Goal: Task Accomplishment & Management: Complete application form

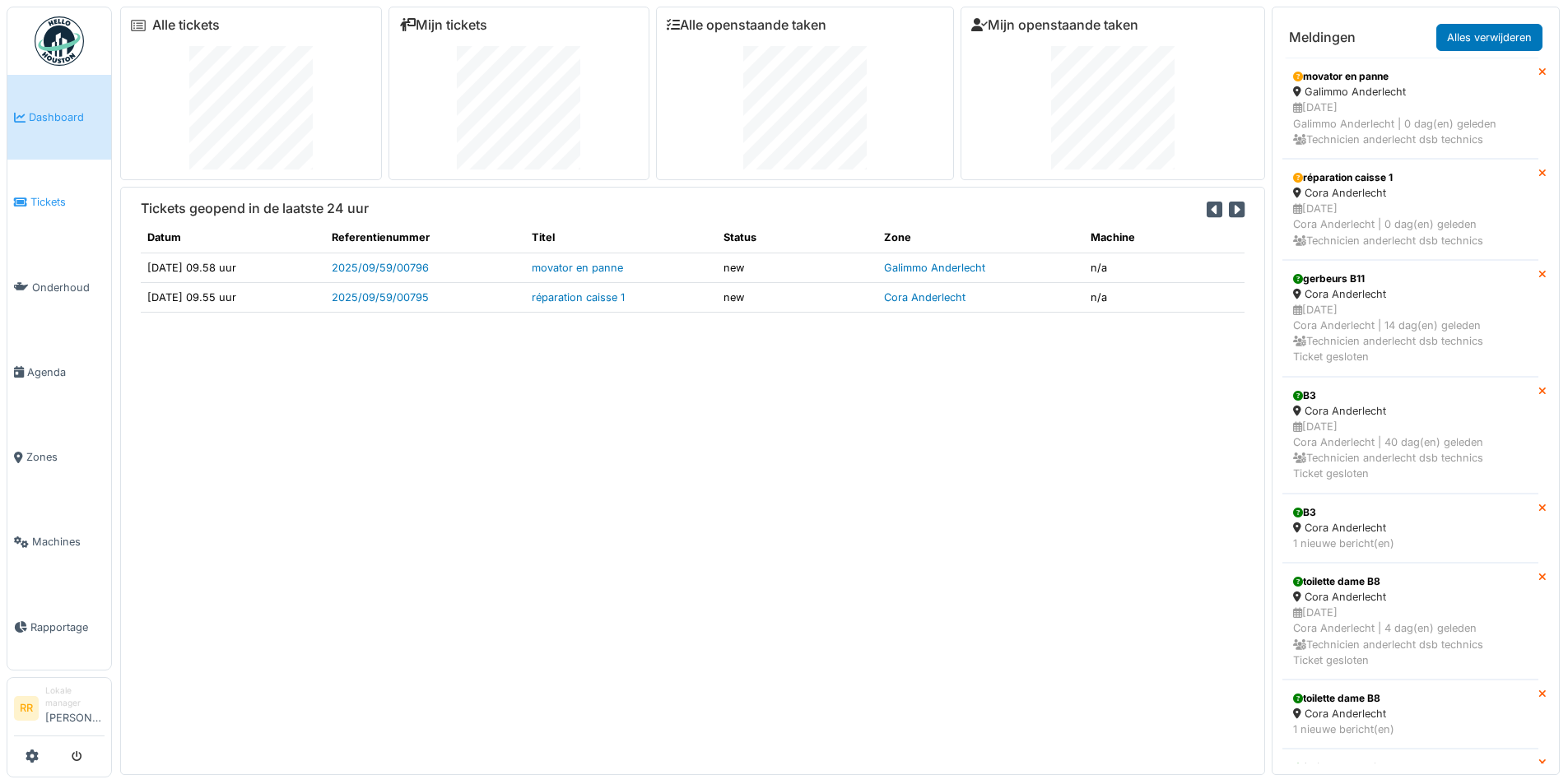
scroll to position [2468, 0]
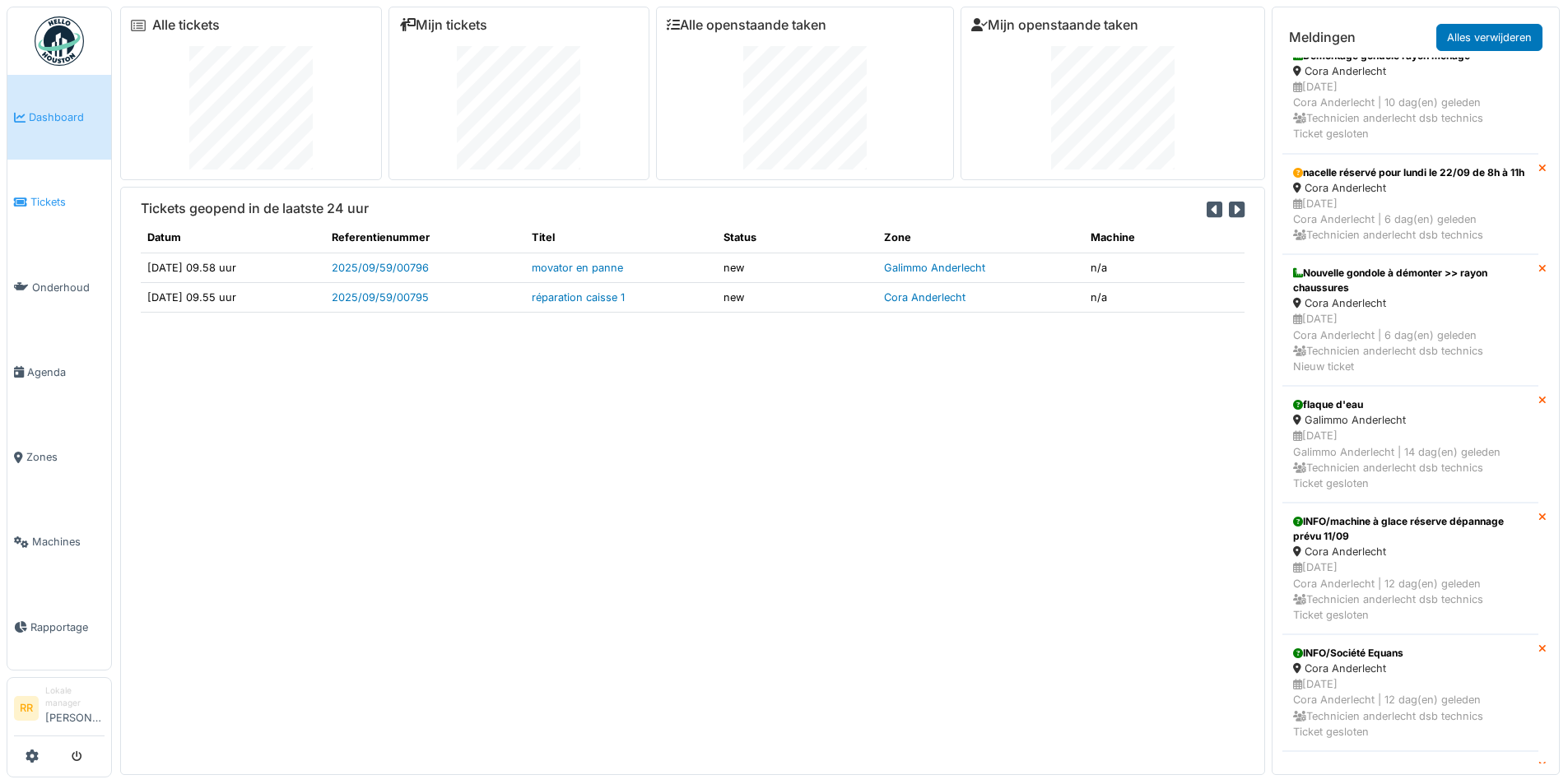
click at [69, 195] on span "Tickets" at bounding box center [67, 201] width 74 height 16
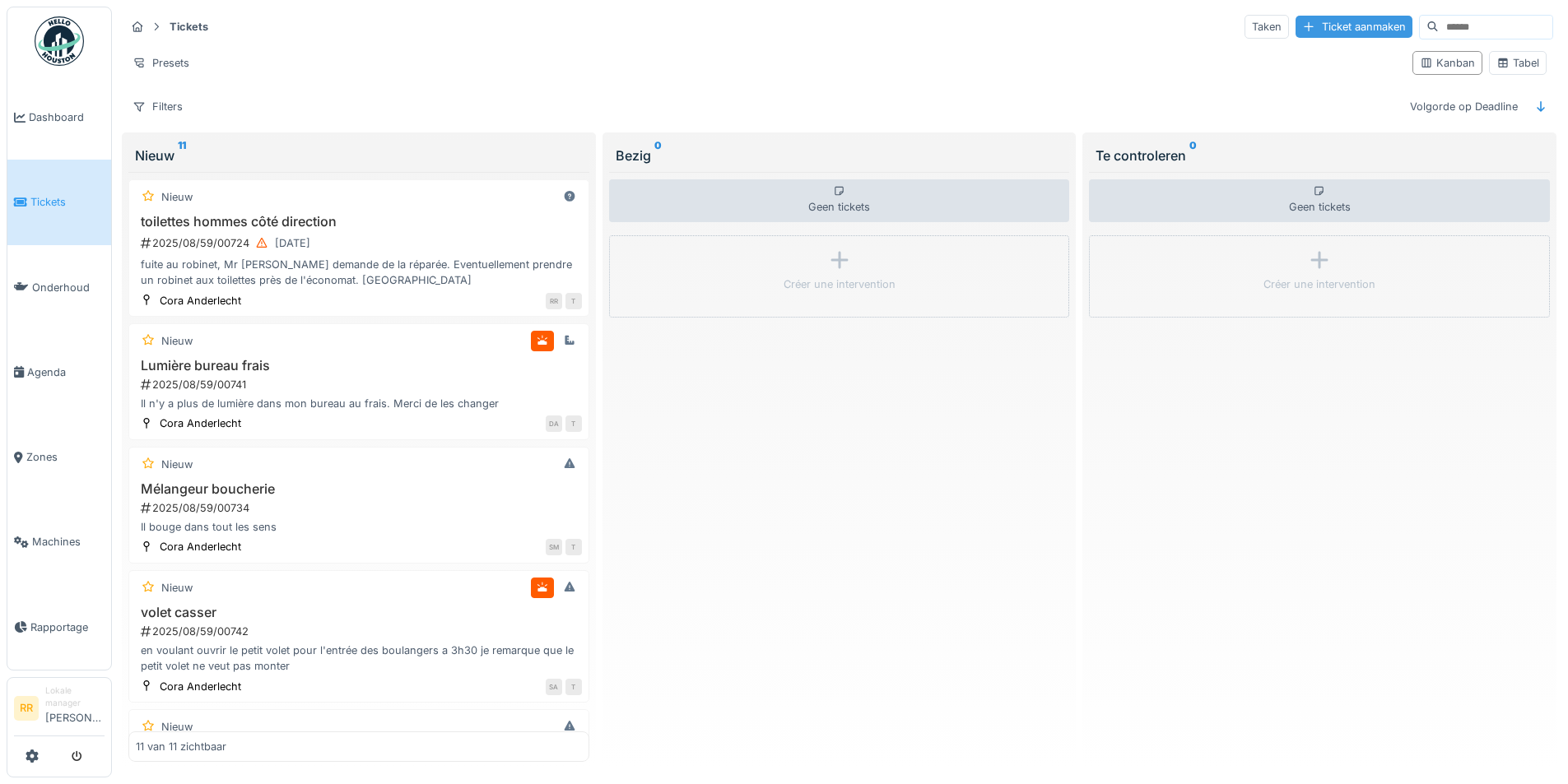
click at [1315, 25] on div "Ticket aanmaken" at bounding box center [1354, 27] width 117 height 23
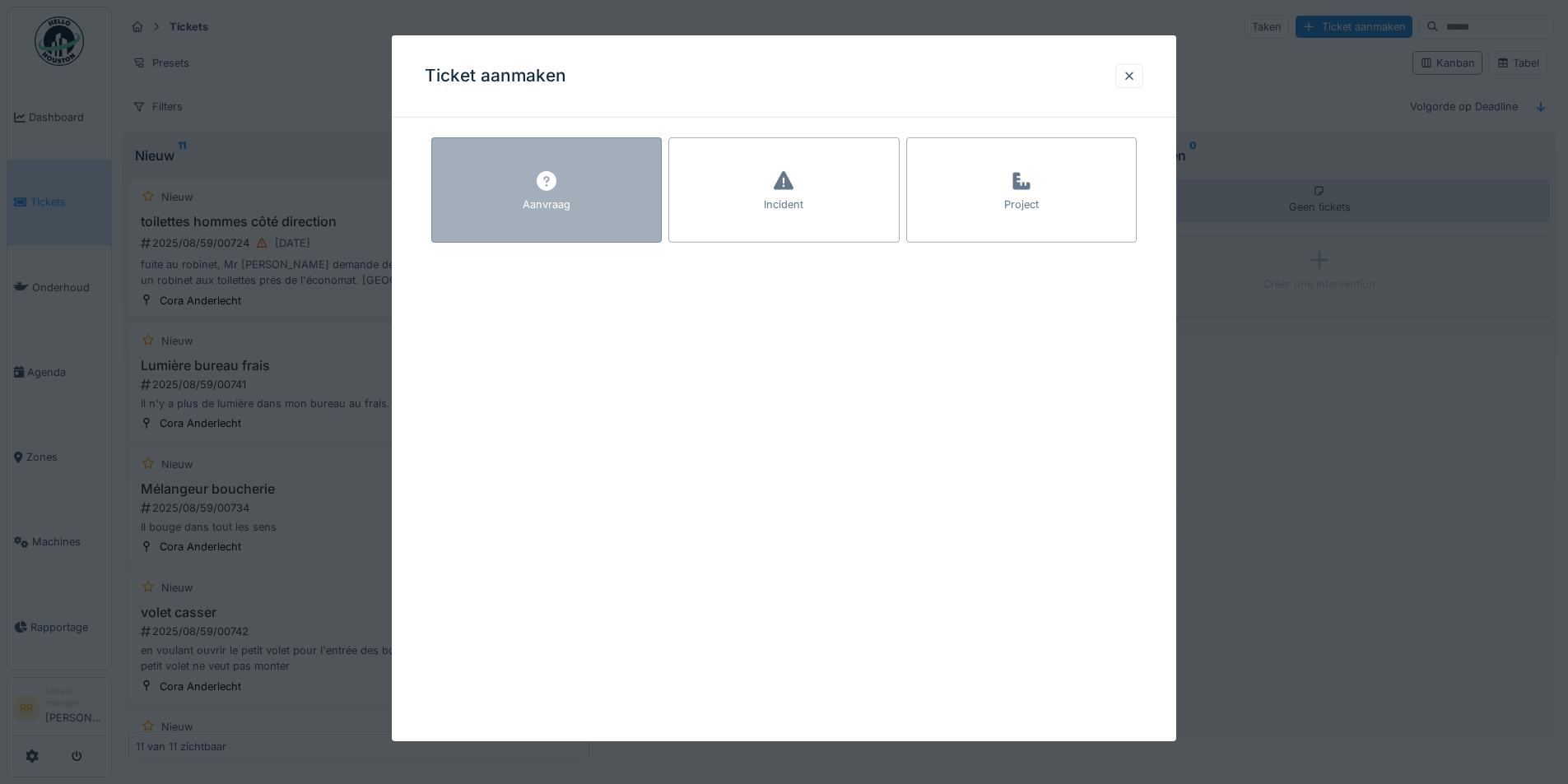
click at [556, 195] on div at bounding box center [547, 181] width 25 height 29
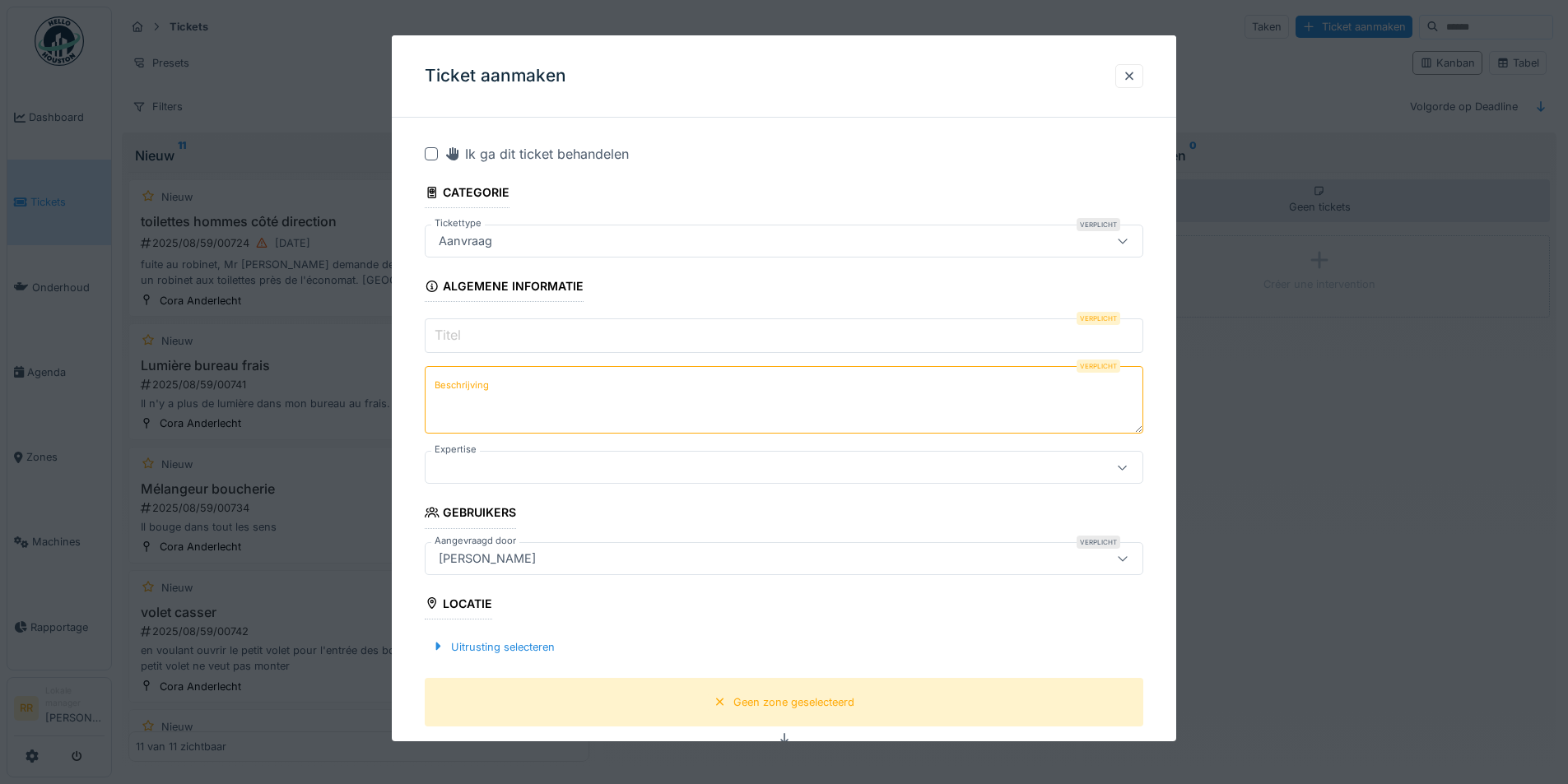
click at [743, 325] on input "Titel" at bounding box center [784, 335] width 718 height 34
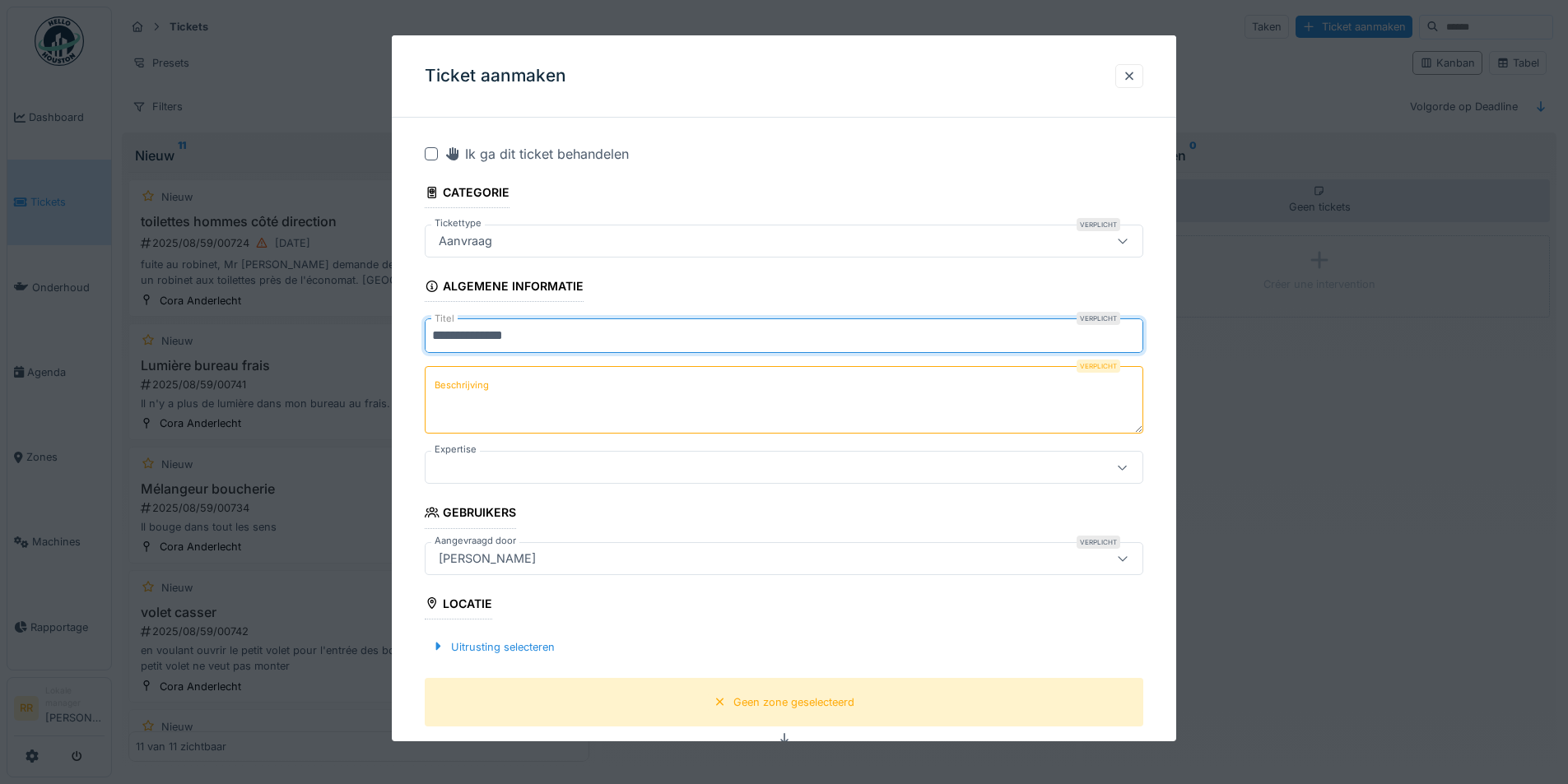
type input "**********"
click at [742, 389] on textarea "Beschrijving" at bounding box center [784, 400] width 718 height 68
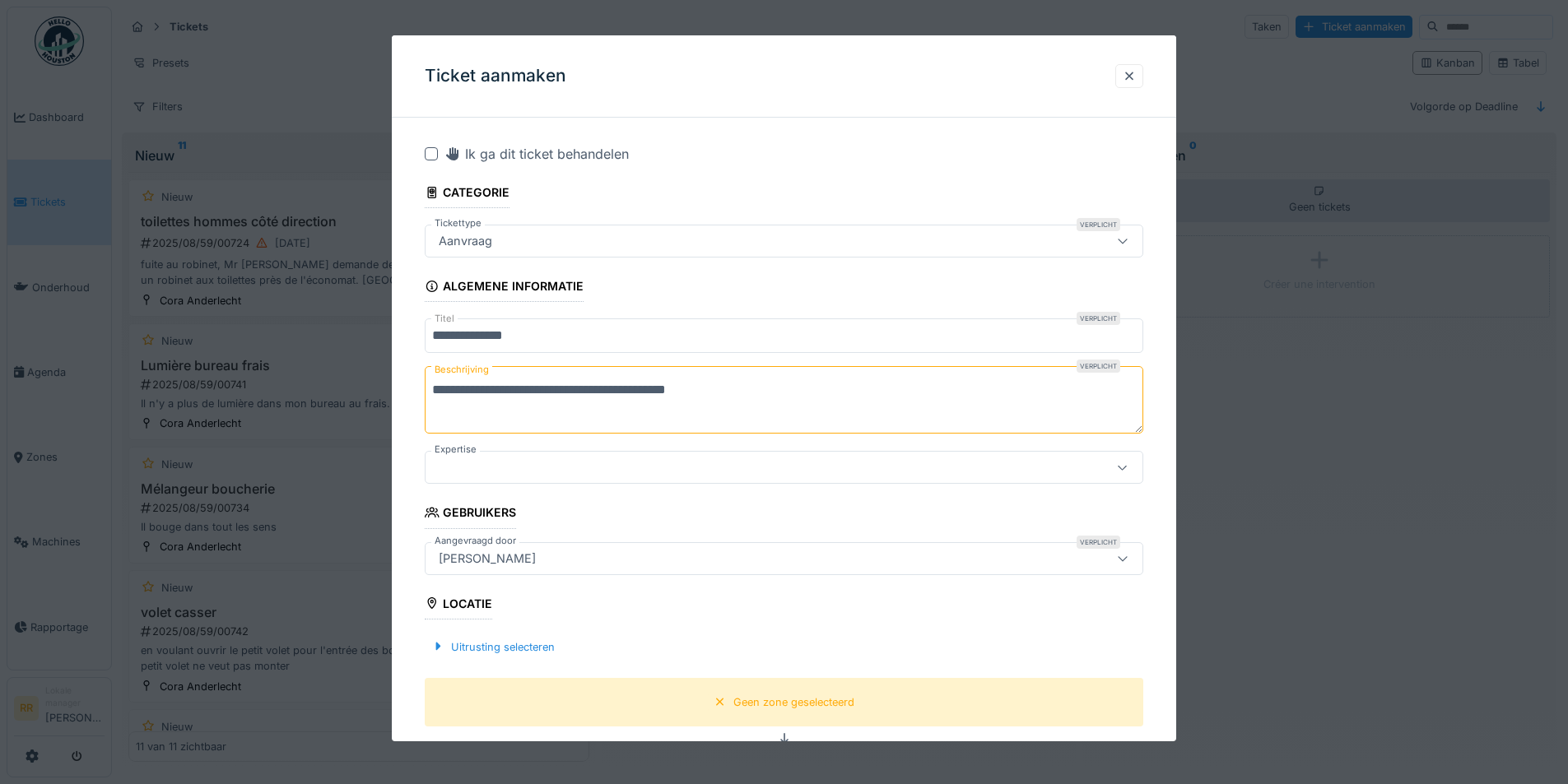
type textarea "**********"
click at [1129, 470] on icon at bounding box center [1123, 466] width 13 height 11
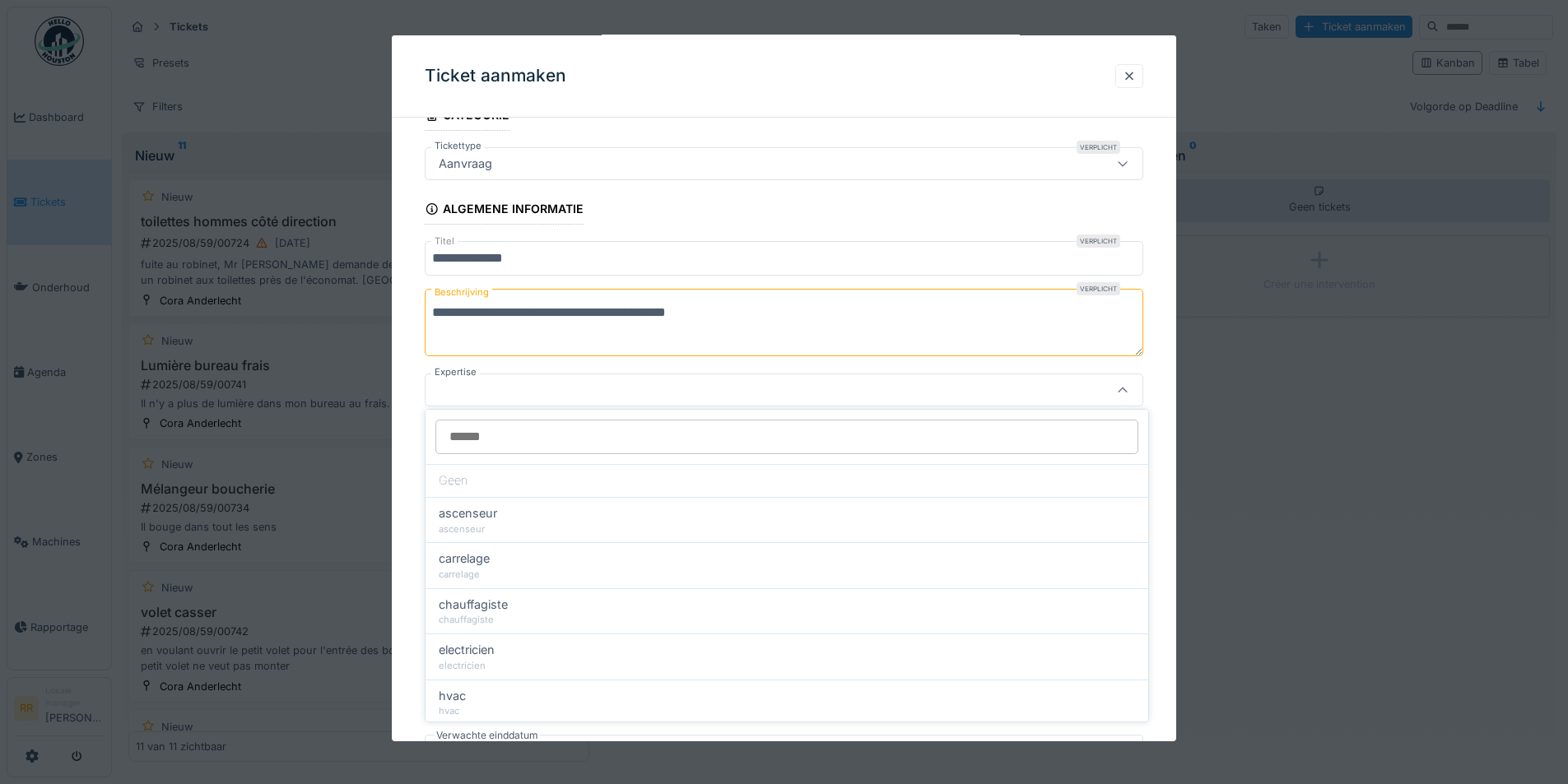
scroll to position [79, 0]
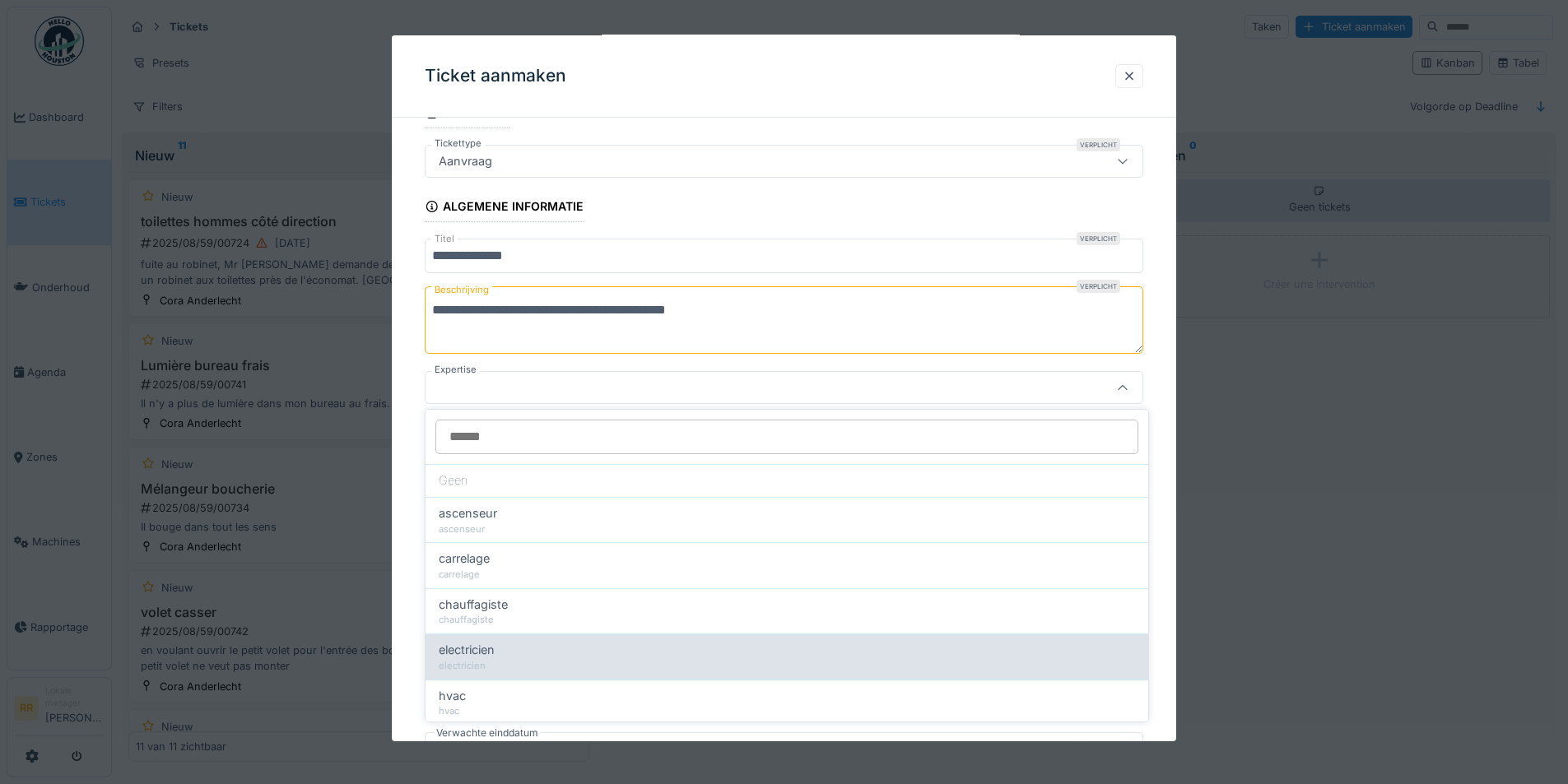
click at [770, 649] on div "electricien" at bounding box center [787, 650] width 697 height 18
type input "**"
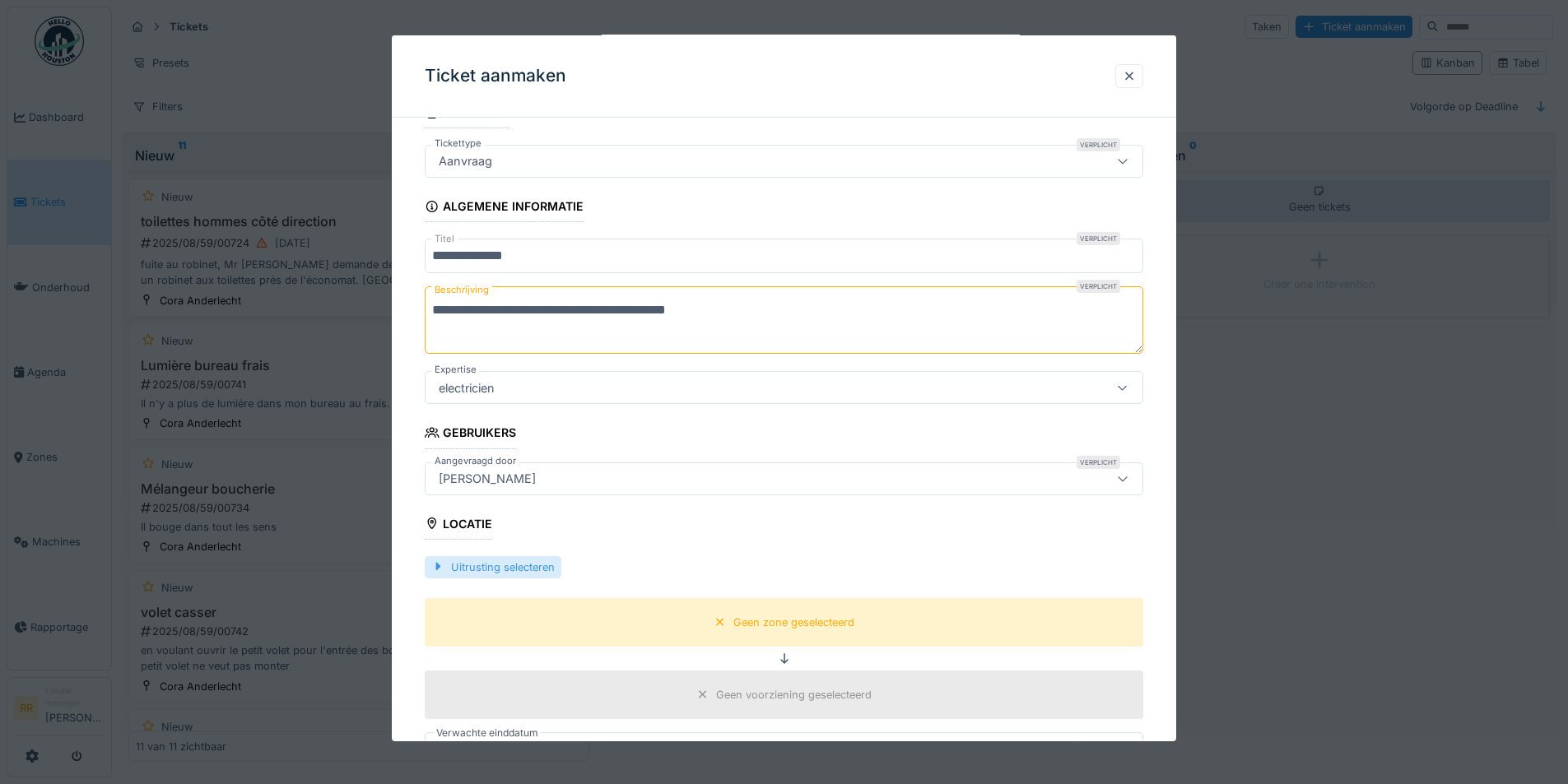
click at [496, 565] on div "Uitrusting selecteren" at bounding box center [493, 567] width 136 height 23
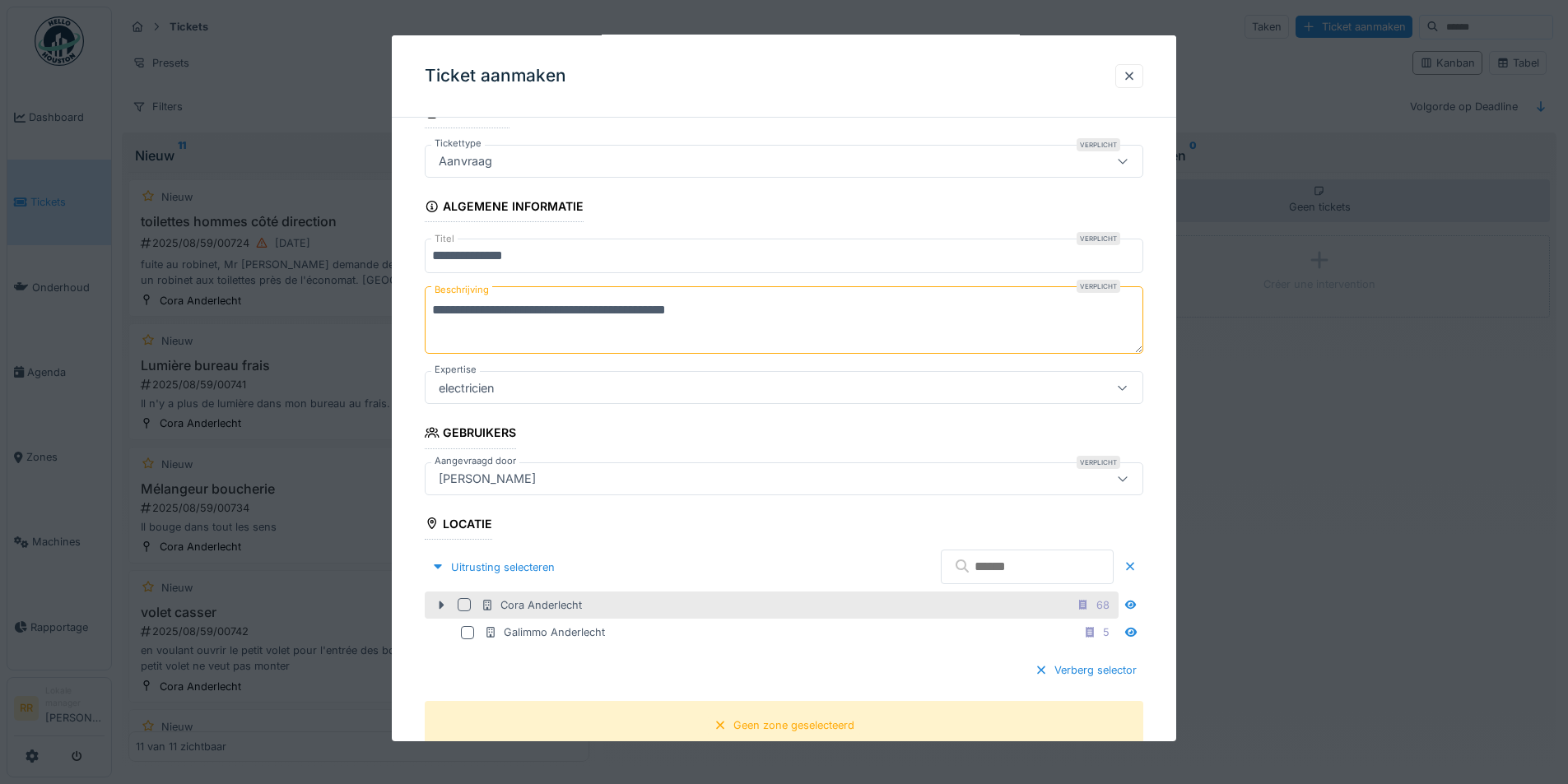
click at [460, 603] on div at bounding box center [464, 604] width 13 height 13
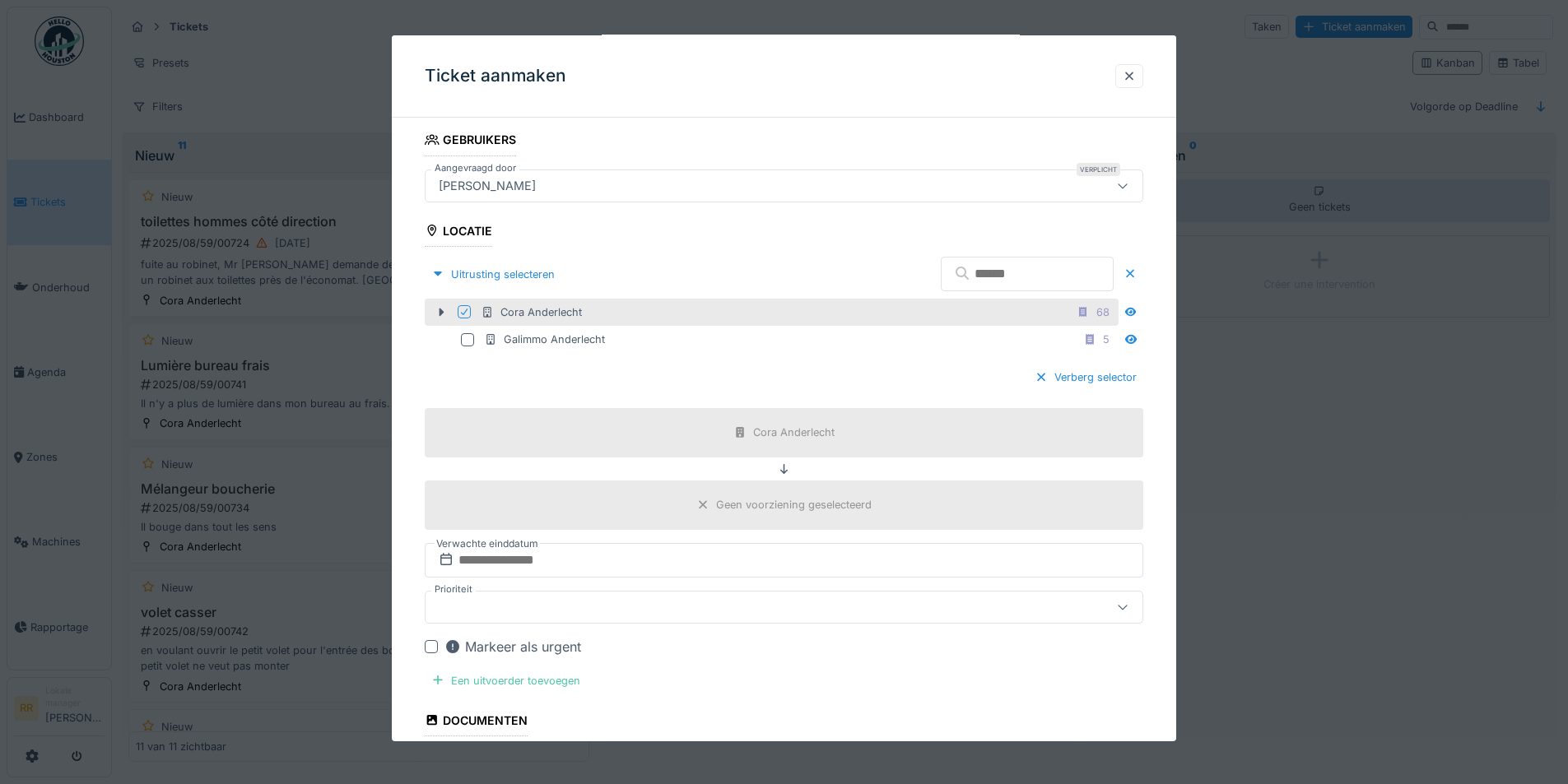
scroll to position [409, 0]
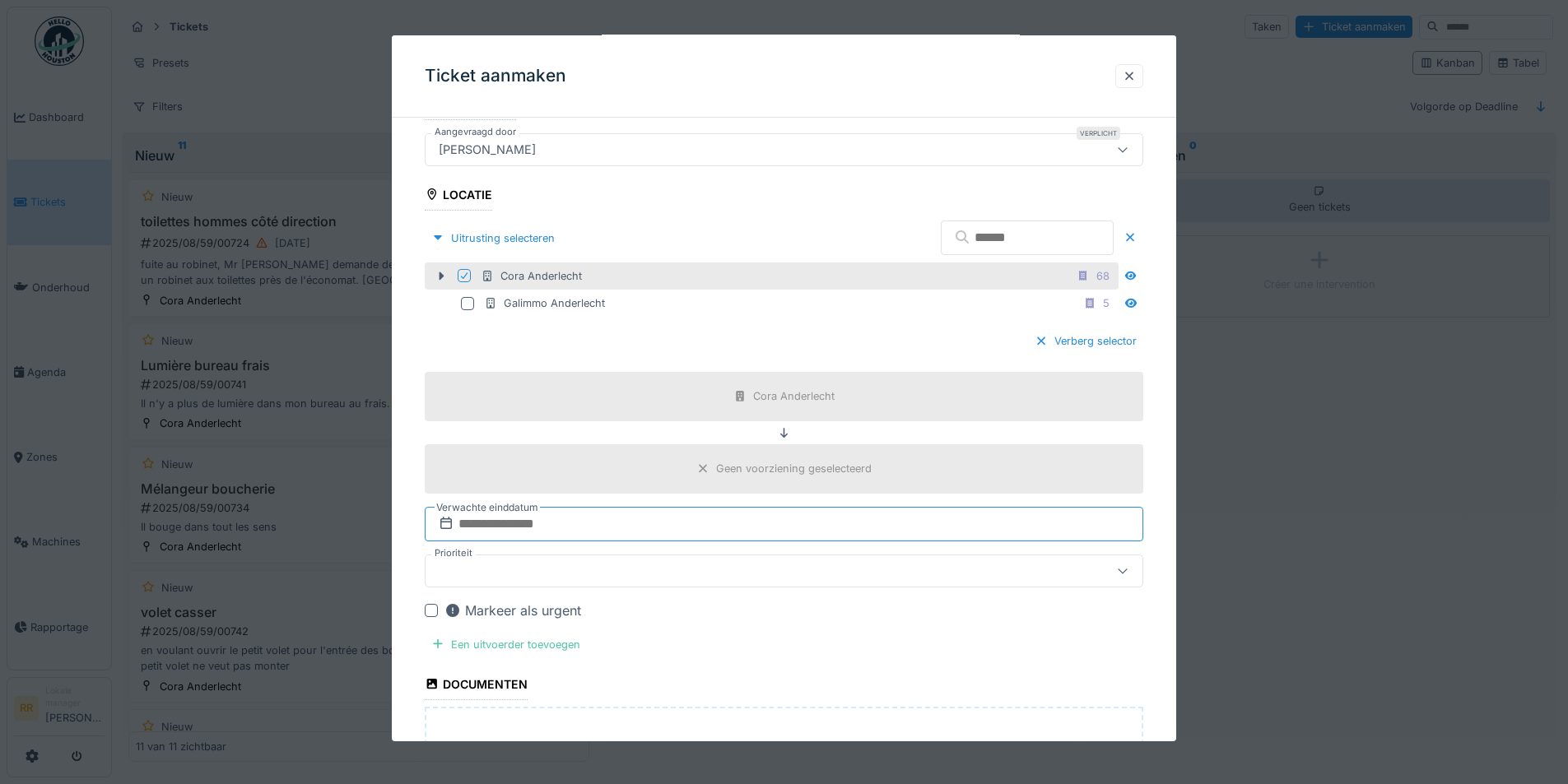
click at [495, 521] on input "text" at bounding box center [784, 522] width 718 height 34
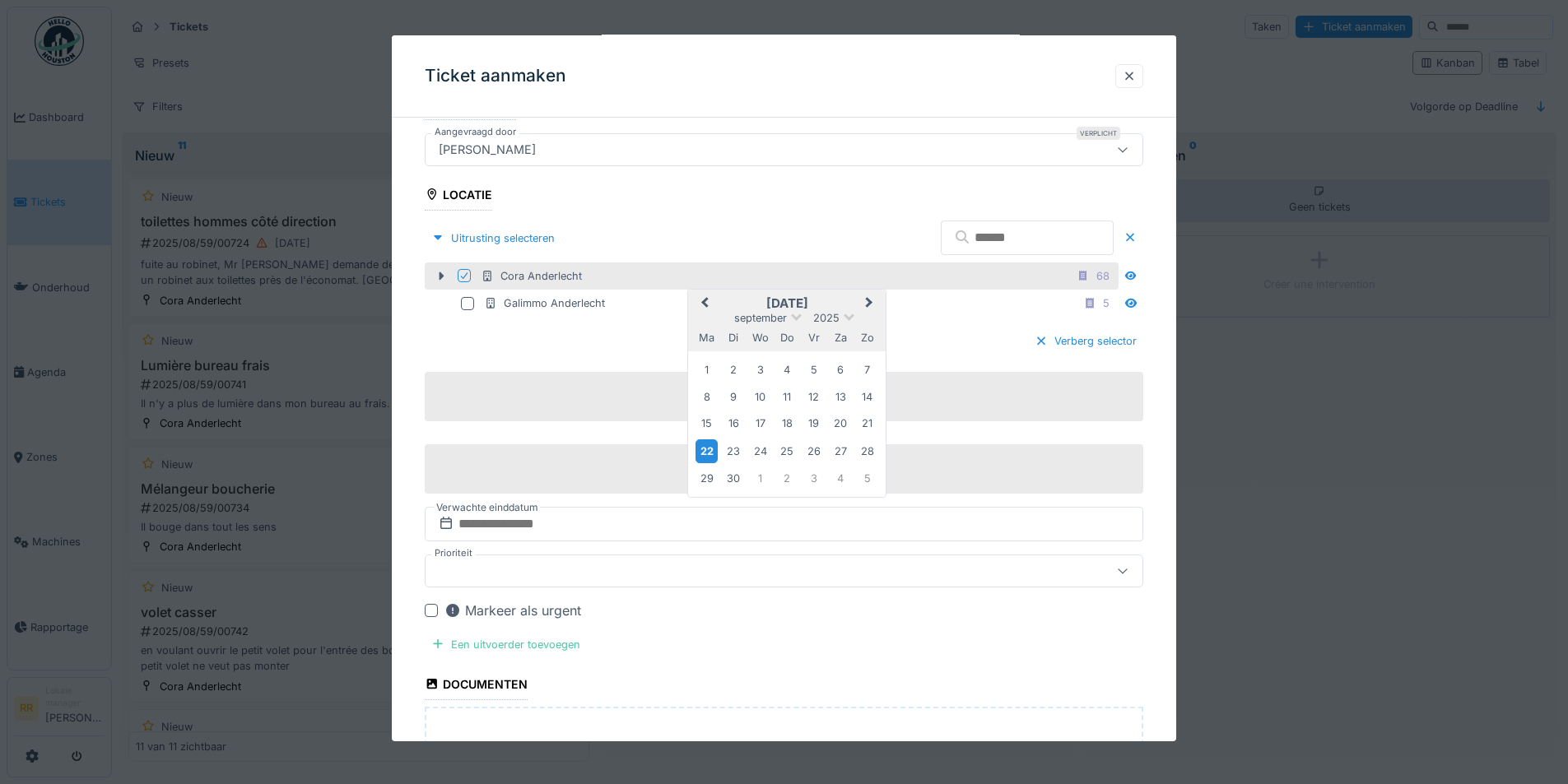
click at [702, 450] on div "22" at bounding box center [707, 451] width 23 height 24
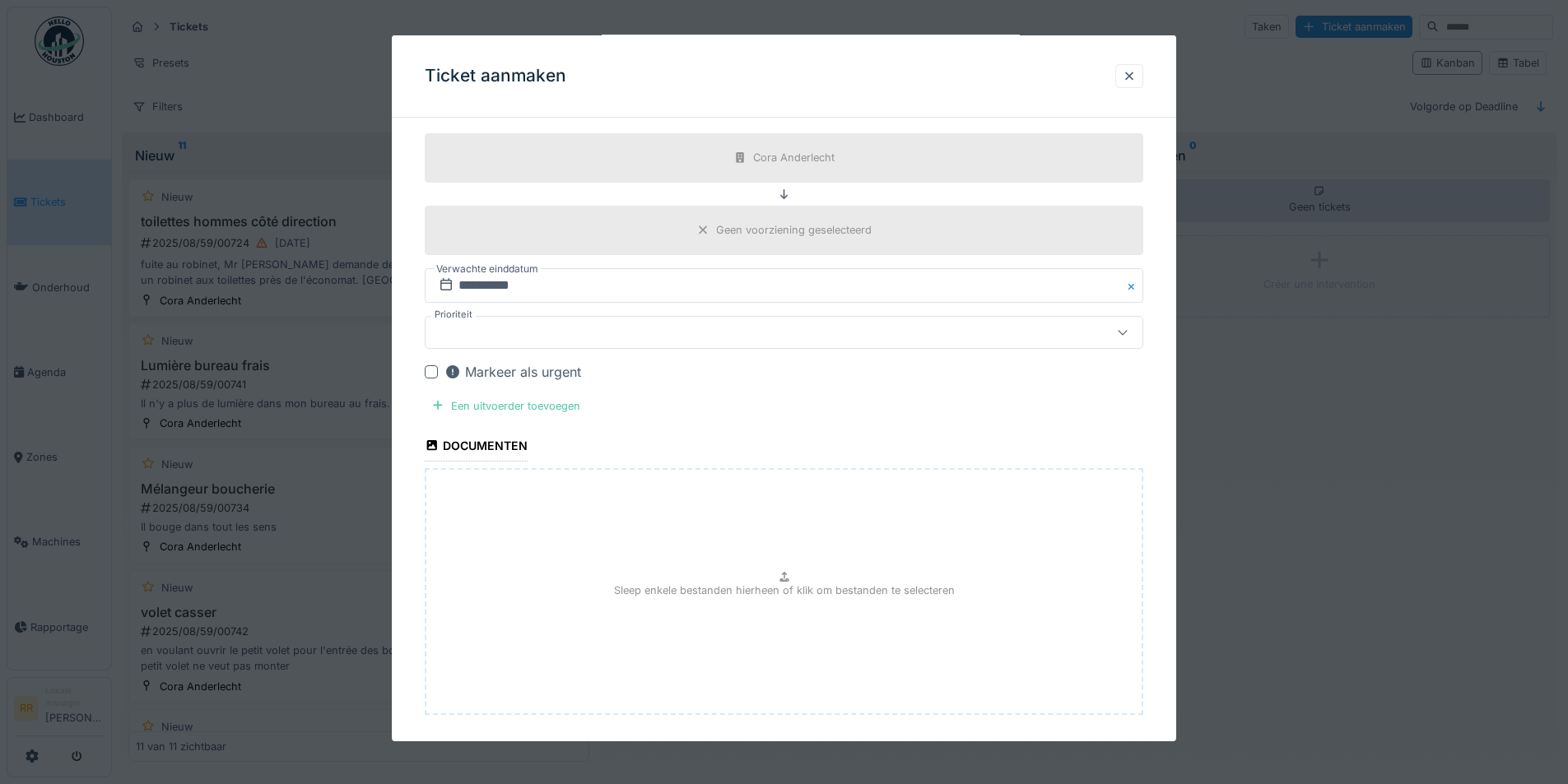
scroll to position [655, 0]
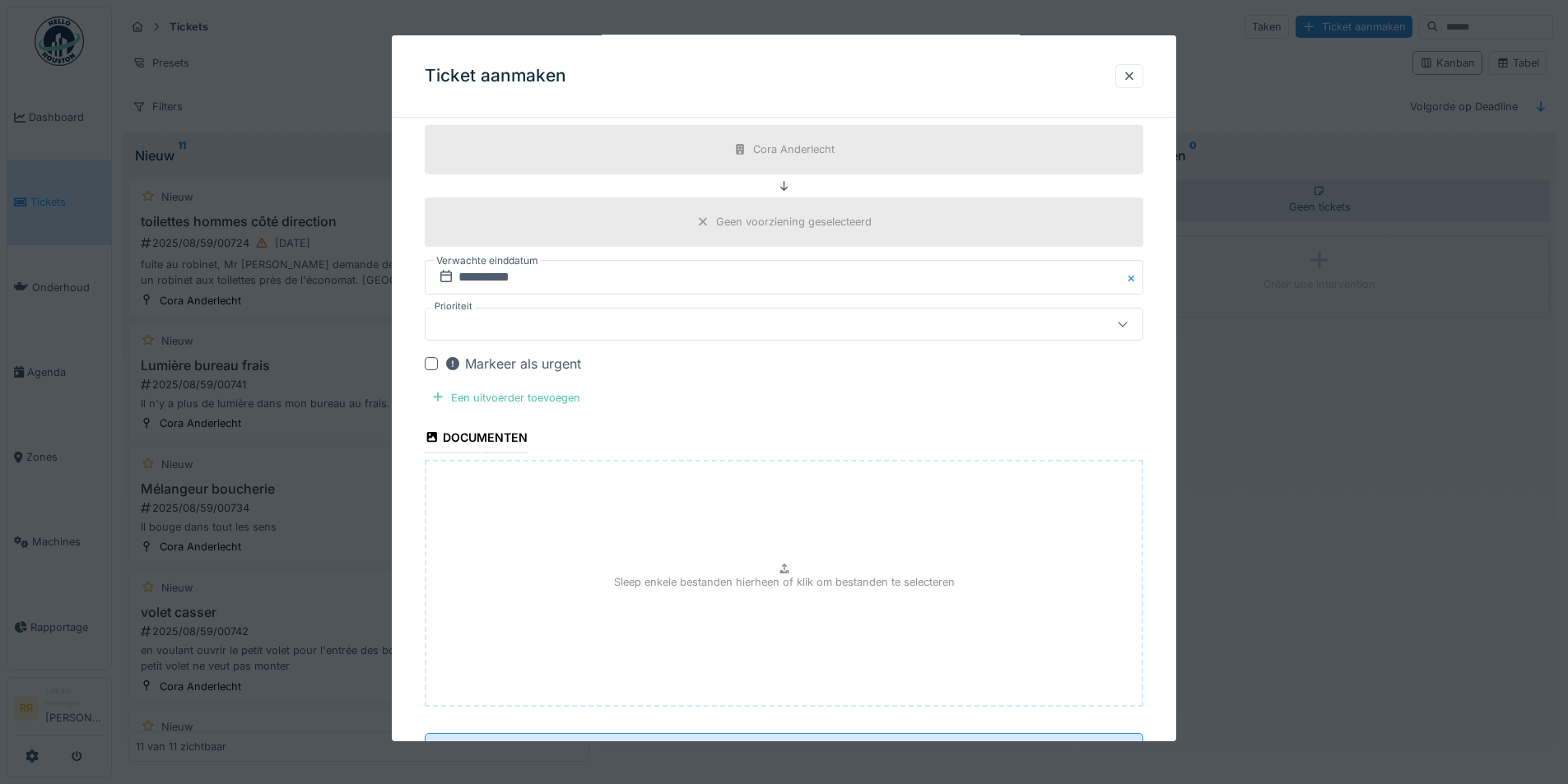
click at [432, 359] on div at bounding box center [432, 363] width 13 height 13
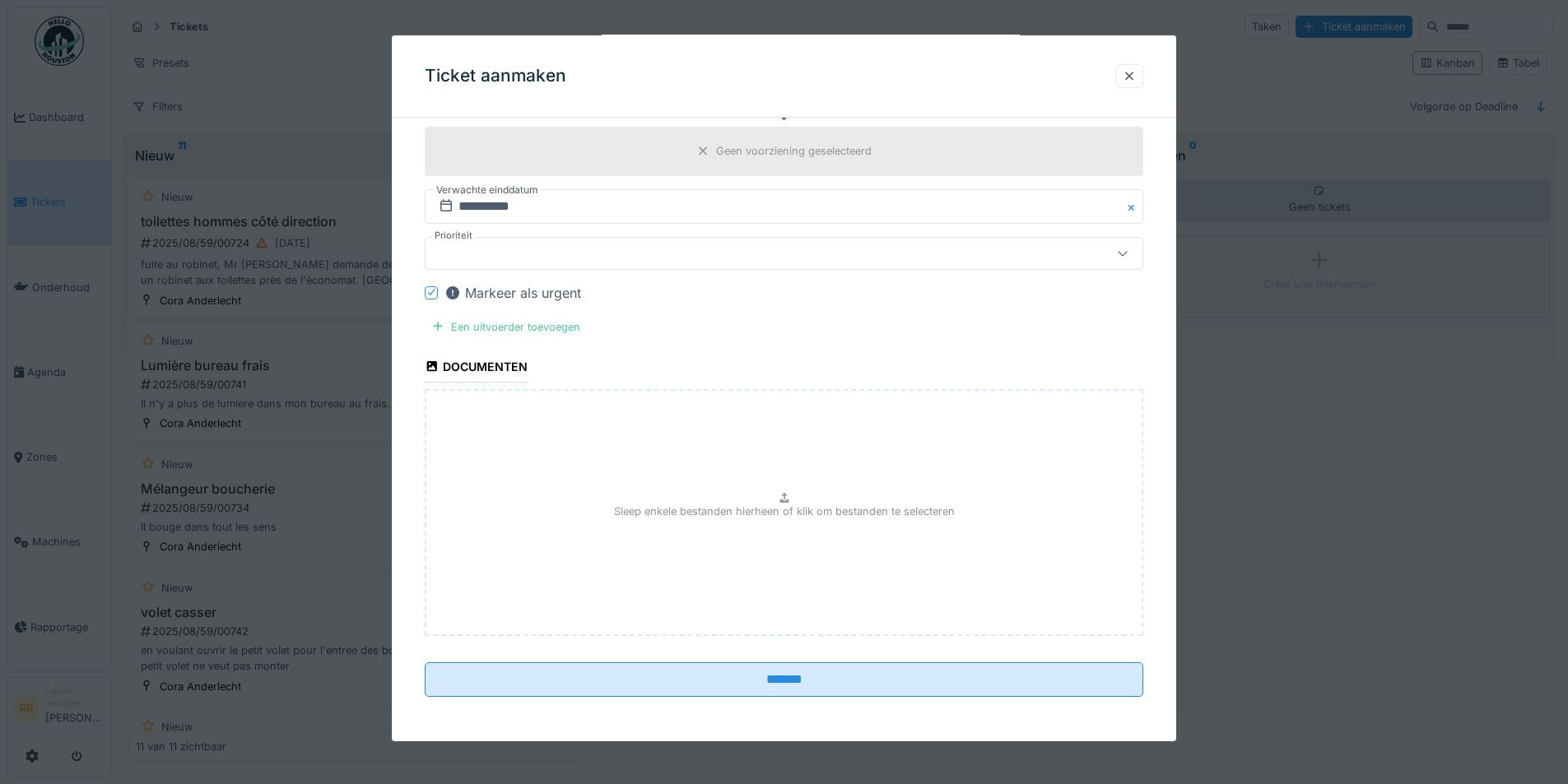
scroll to position [728, 0]
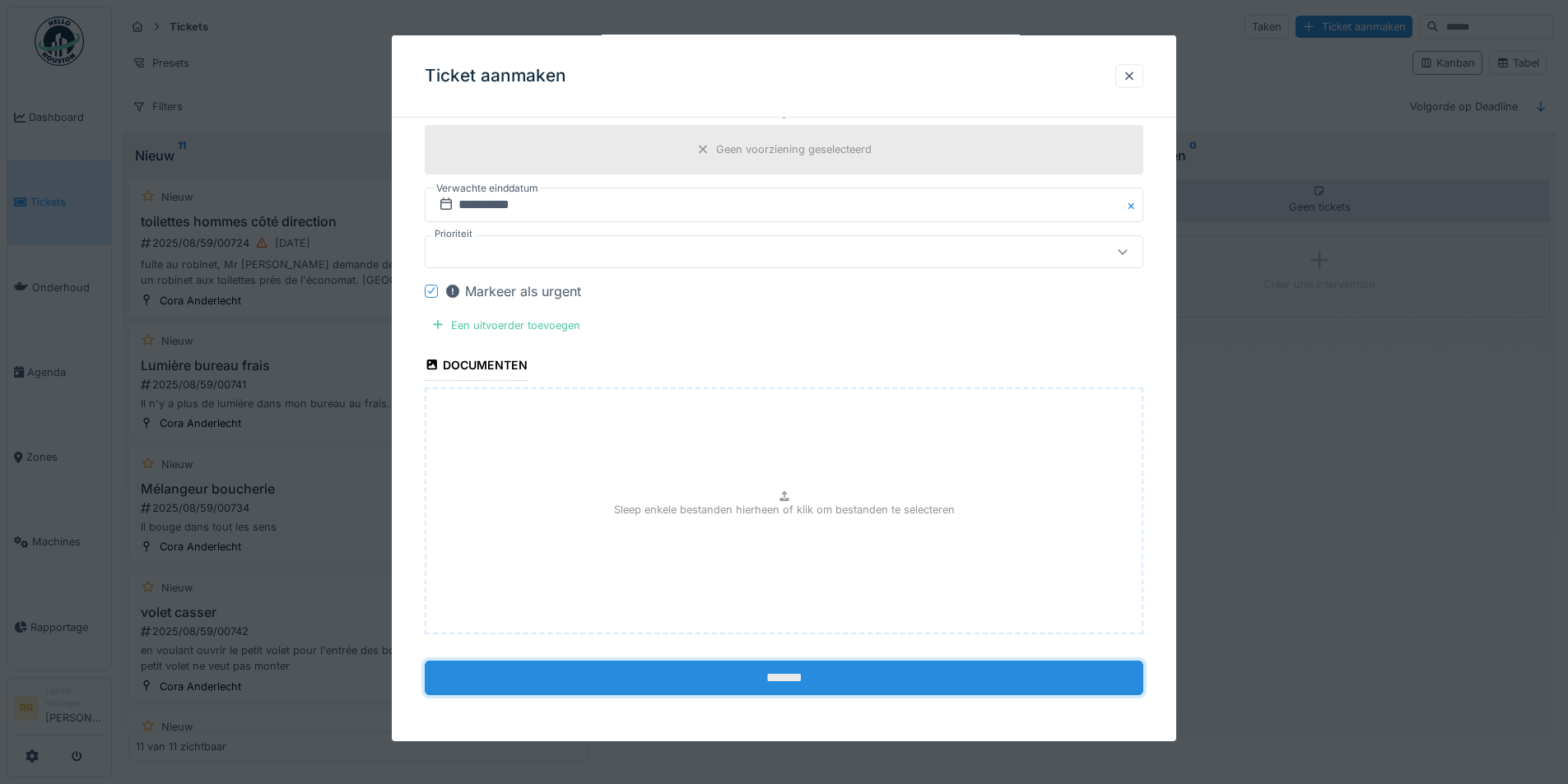
click at [827, 684] on input "*******" at bounding box center [784, 677] width 718 height 34
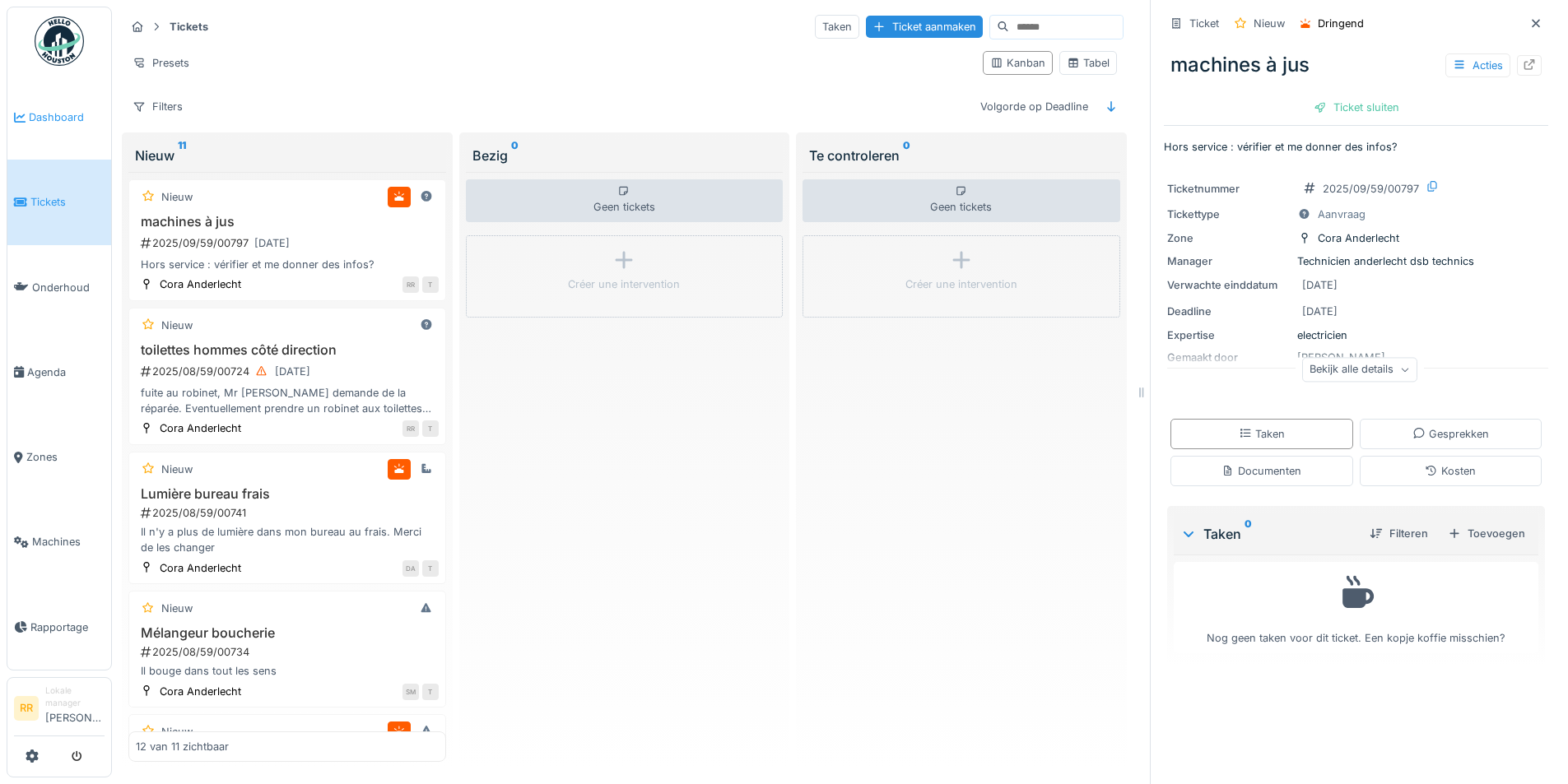
click at [49, 111] on span "Dashboard" at bounding box center [66, 117] width 76 height 16
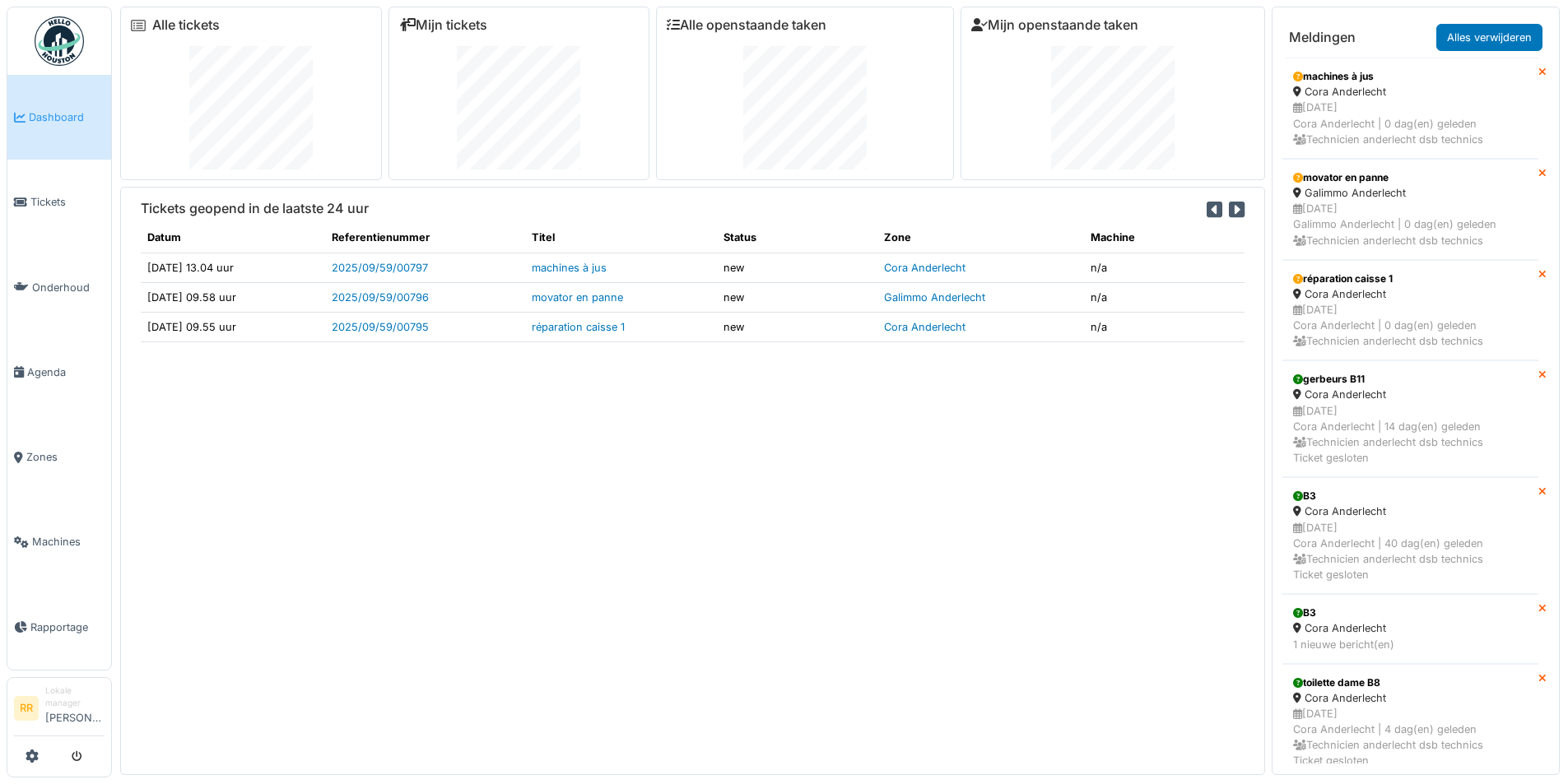
scroll to position [18, 0]
